Goal: Check status

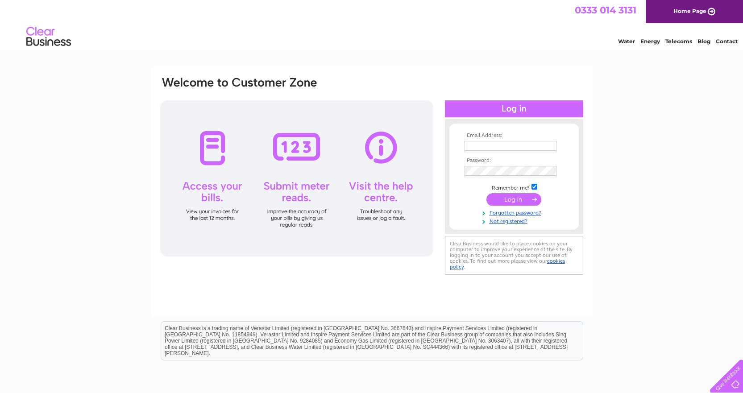
type input "mail@roundhouse-eng.com"
click at [506, 201] on input "submit" at bounding box center [513, 199] width 55 height 12
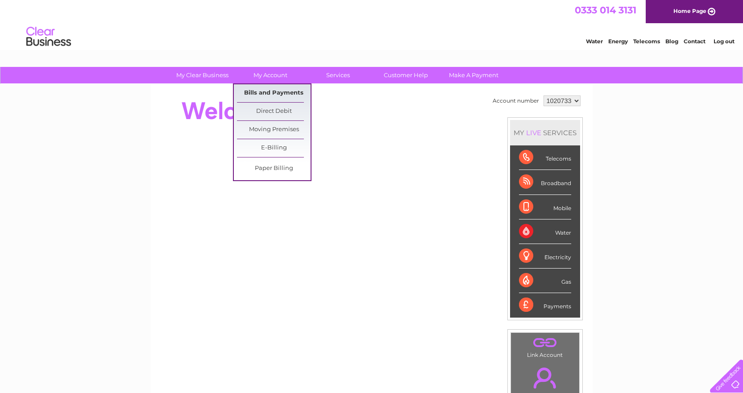
click at [266, 88] on link "Bills and Payments" at bounding box center [274, 93] width 74 height 18
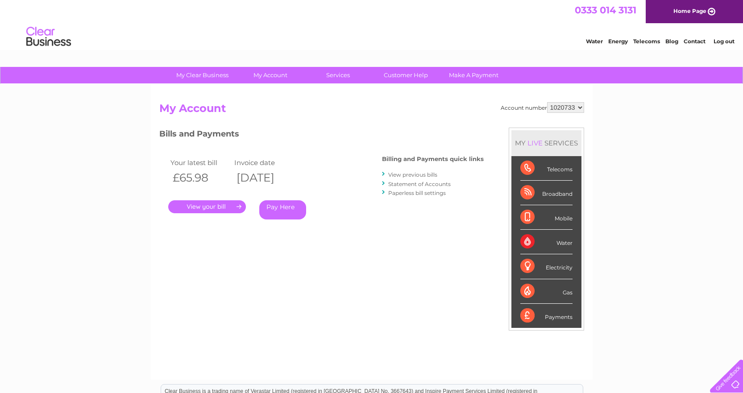
click at [204, 207] on link "." at bounding box center [207, 206] width 78 height 13
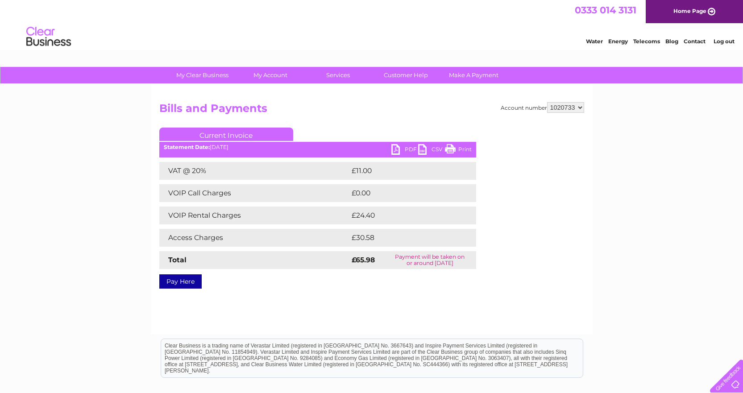
click at [398, 149] on link "PDF" at bounding box center [404, 150] width 27 height 13
